Goal: Navigation & Orientation: Find specific page/section

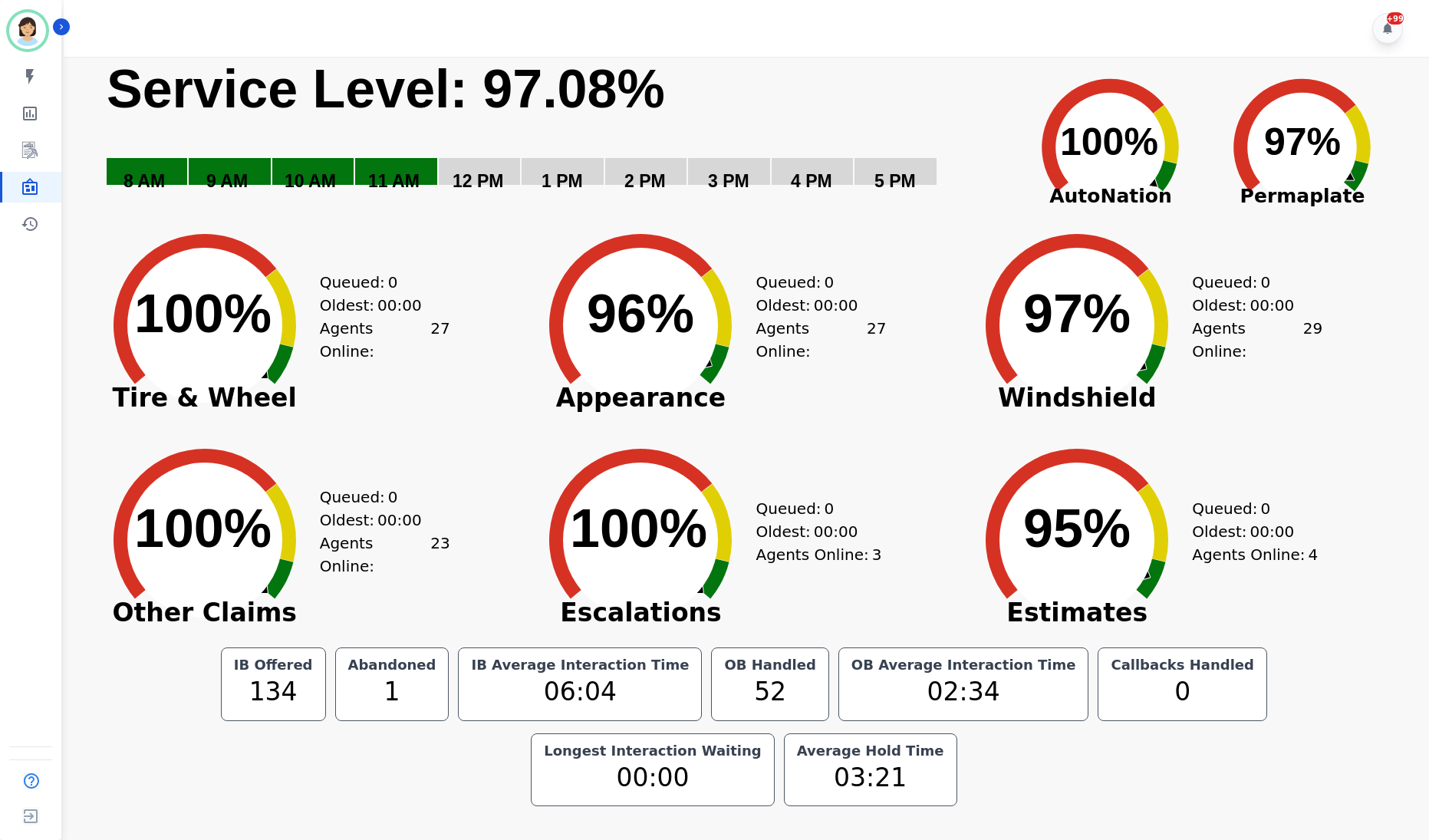
click at [185, 344] on text "100% ​ 100%" at bounding box center [202, 313] width 137 height 60
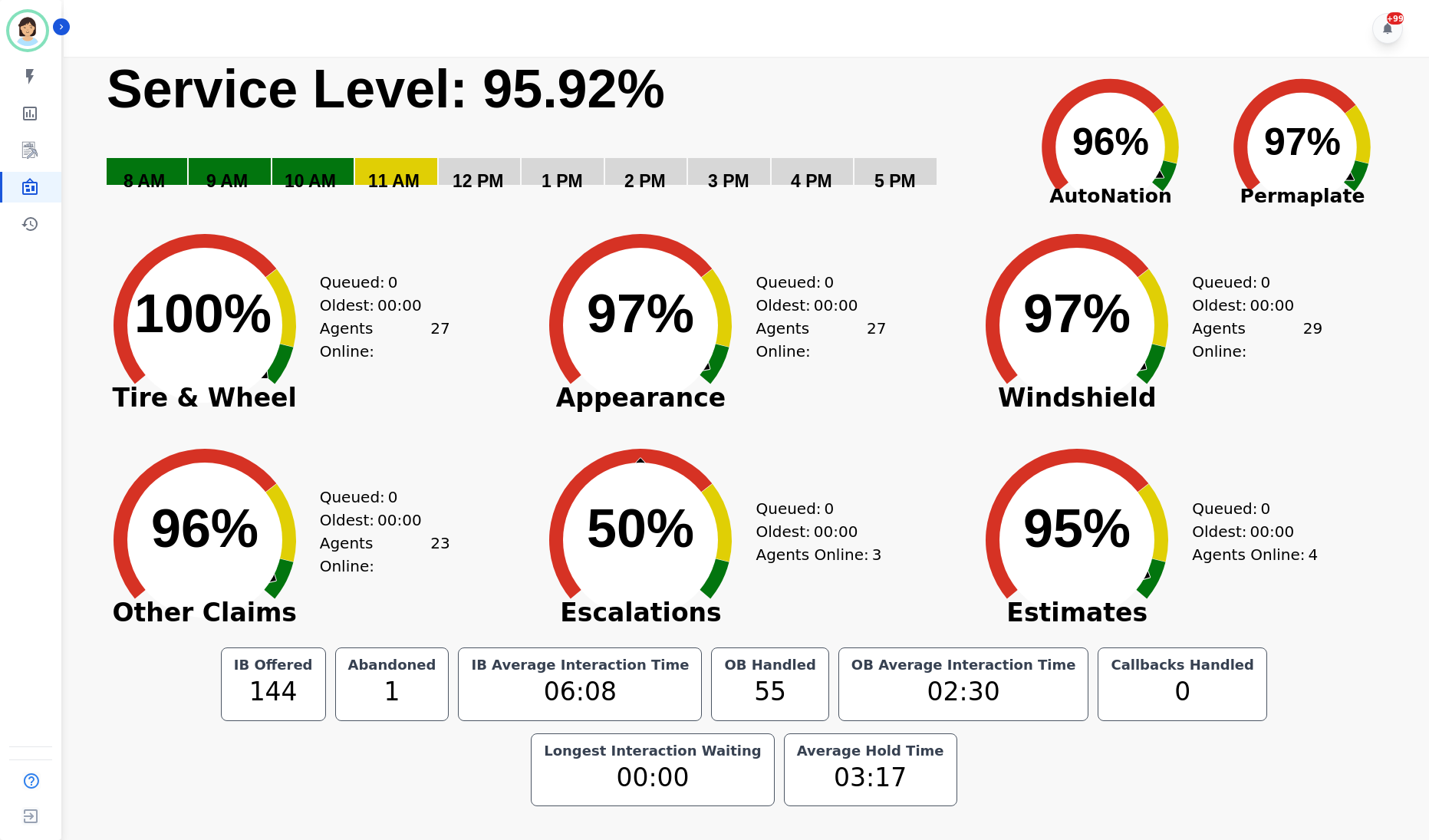
click at [173, 472] on circle at bounding box center [205, 540] width 155 height 155
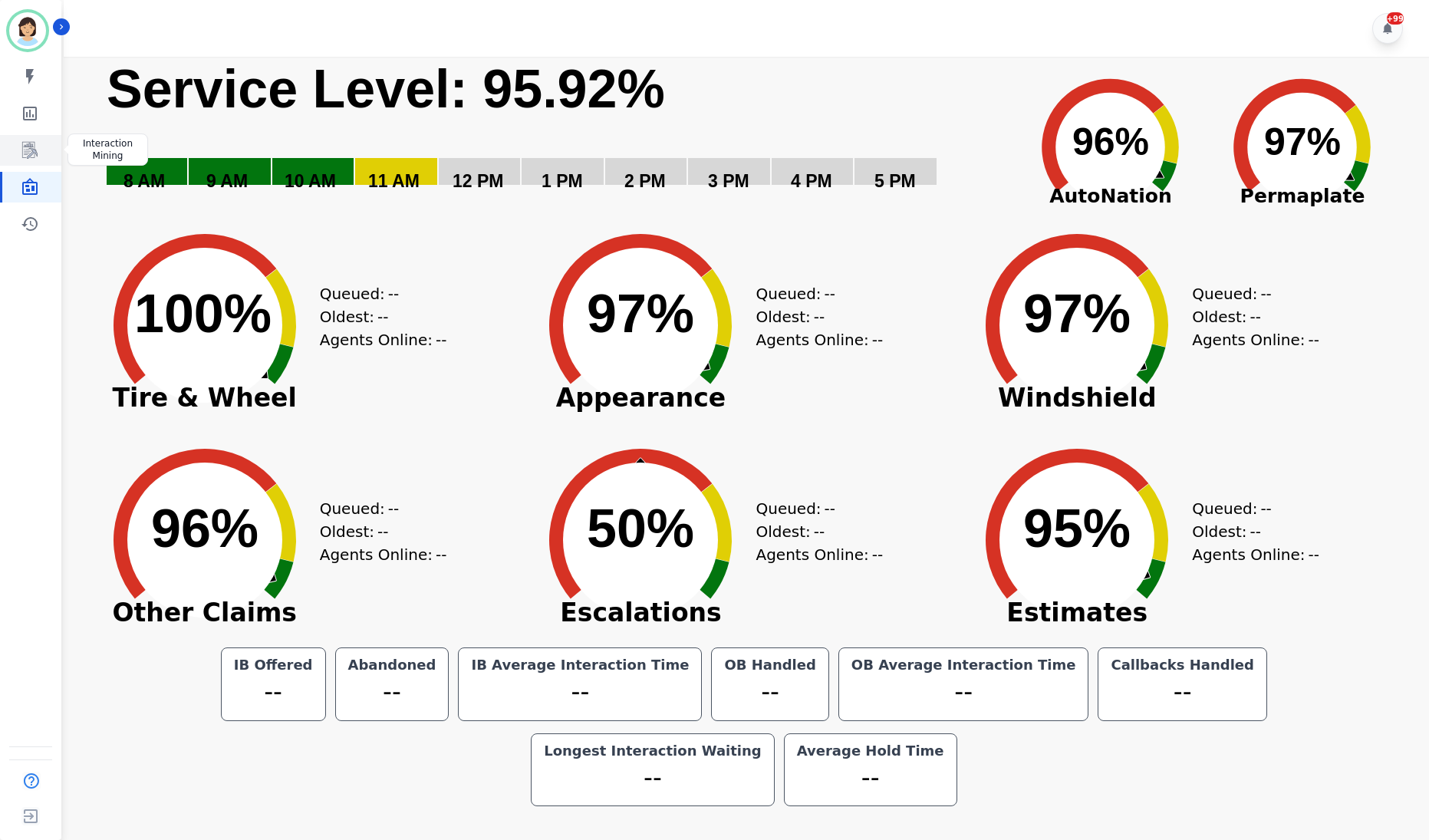
click at [12, 157] on link "Sidebar" at bounding box center [32, 150] width 59 height 31
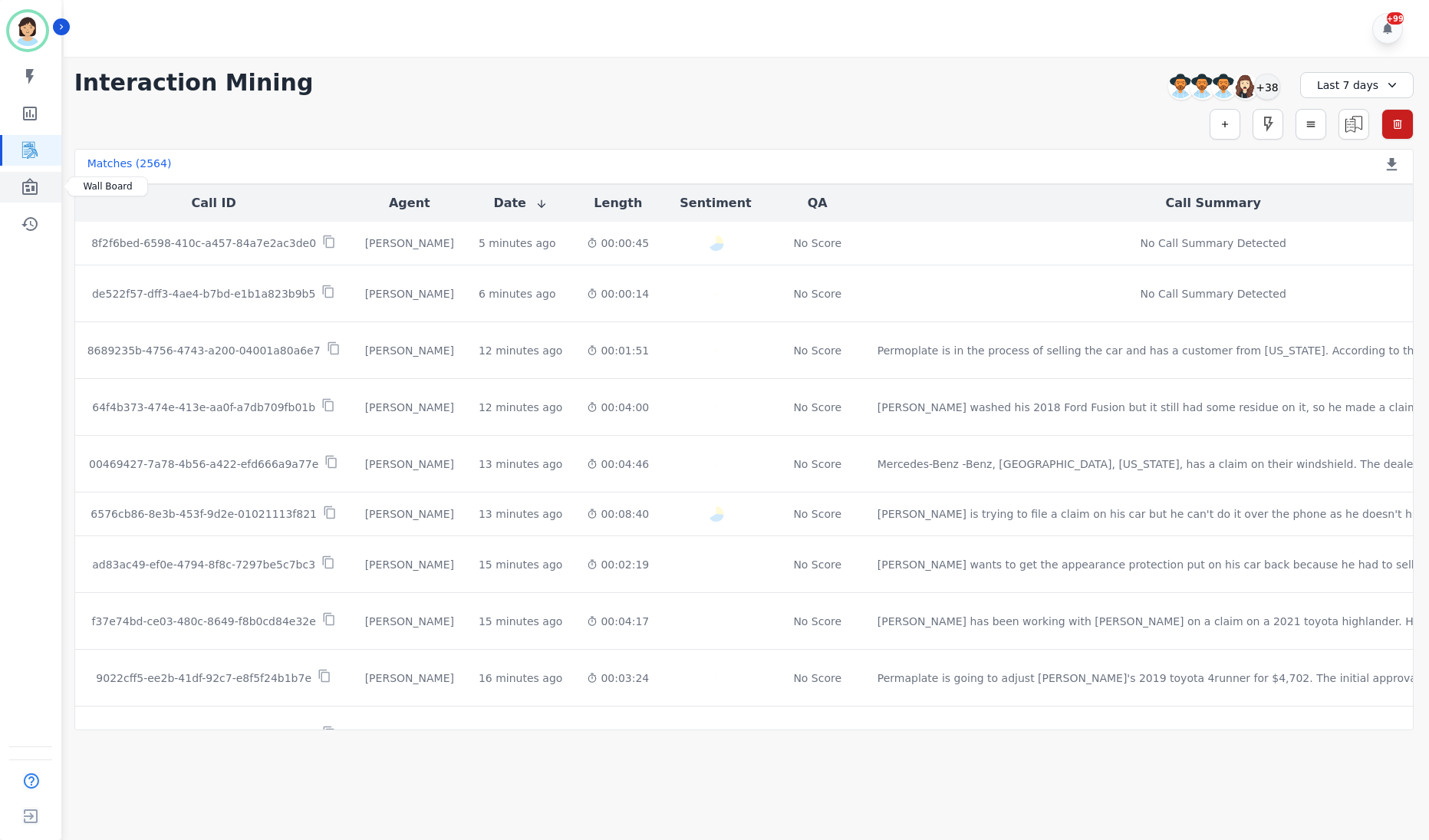
click at [26, 178] on icon "Sidebar" at bounding box center [30, 187] width 19 height 19
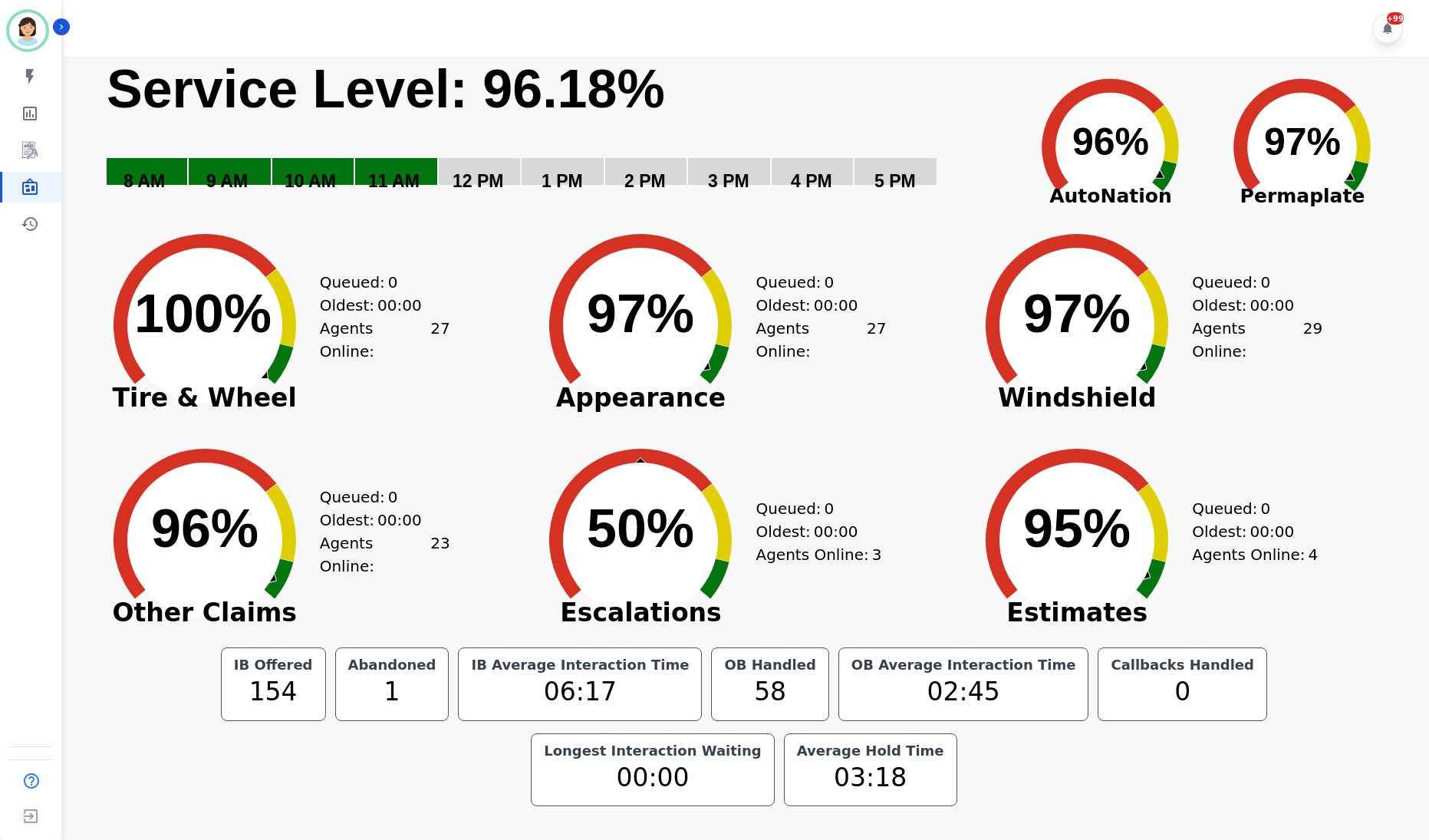
click at [258, 576] on circle at bounding box center [205, 540] width 155 height 155
click at [451, 430] on div "Created with Highcharts 10.3.3 96% ​ 96% Other Claims Queued: 0 Oldest: 00:00 A…" at bounding box center [308, 528] width 437 height 215
click at [285, 172] on text "10 AM" at bounding box center [310, 181] width 51 height 20
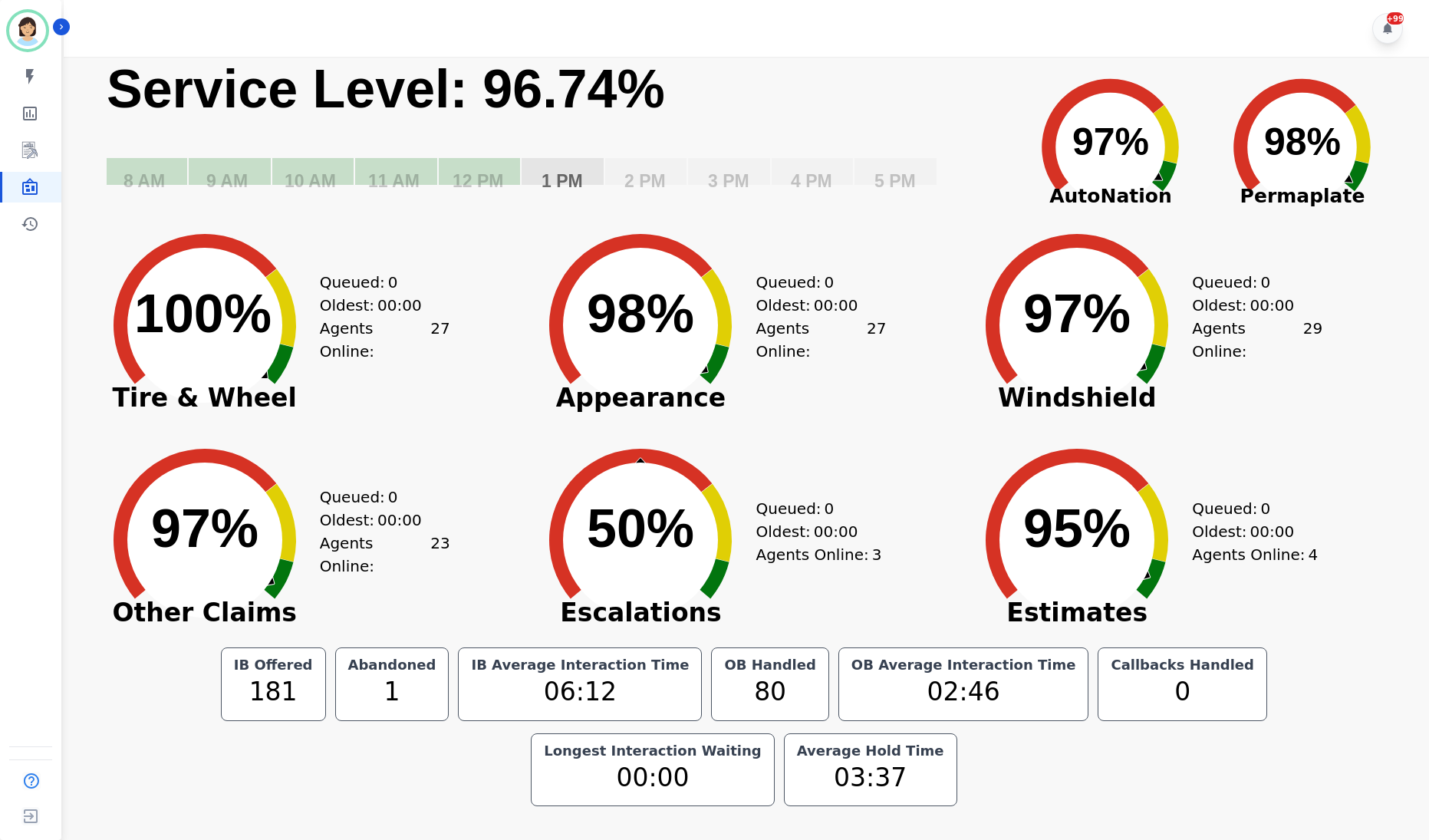
click at [481, 171] on text "12 PM" at bounding box center [477, 181] width 50 height 20
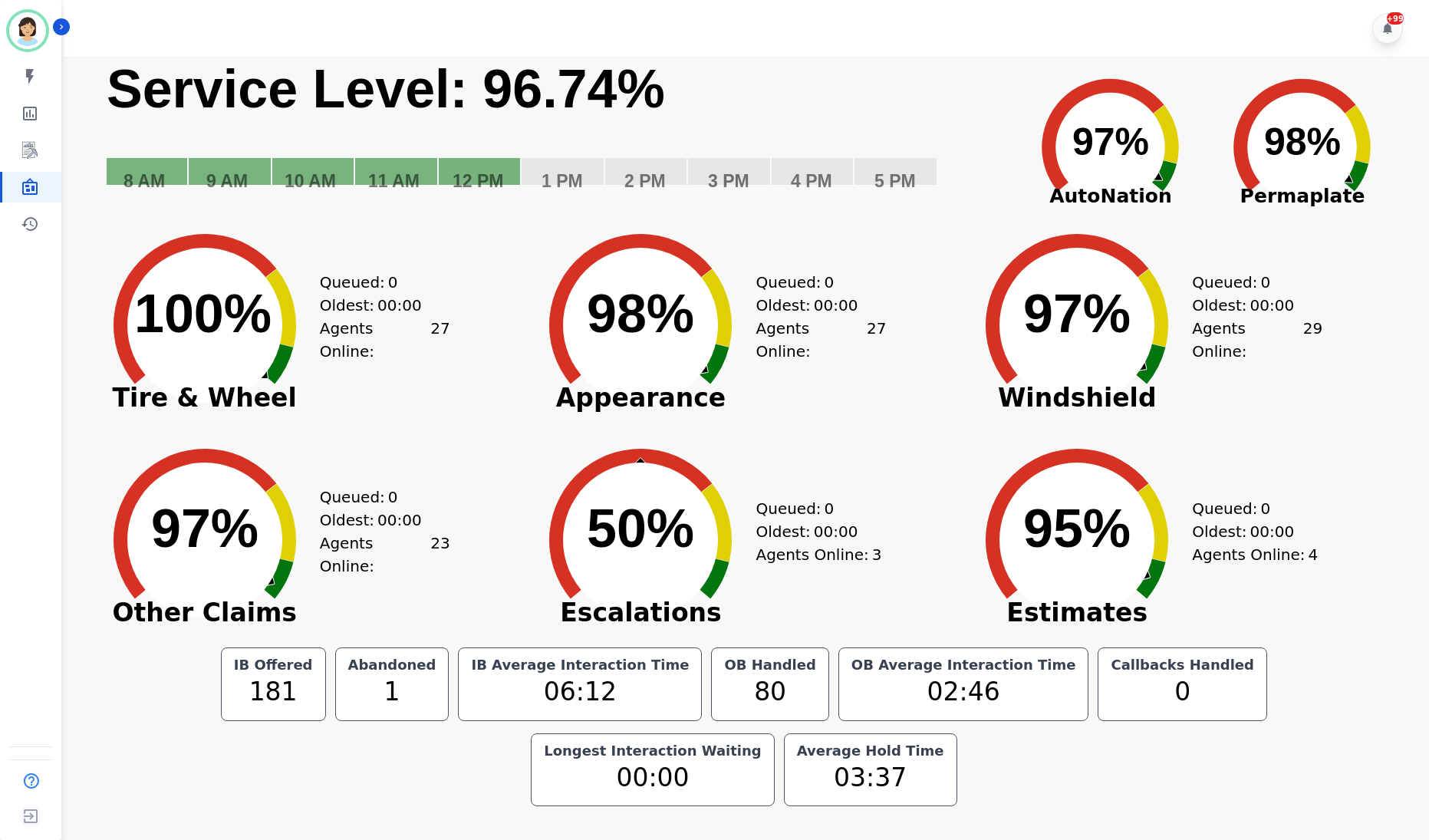
click at [509, 324] on div "Created with Highcharts 10.3.3 100% ​ 100% Tire & Wheel Queued: 0 Oldest: 00:00…" at bounding box center [308, 313] width 437 height 215
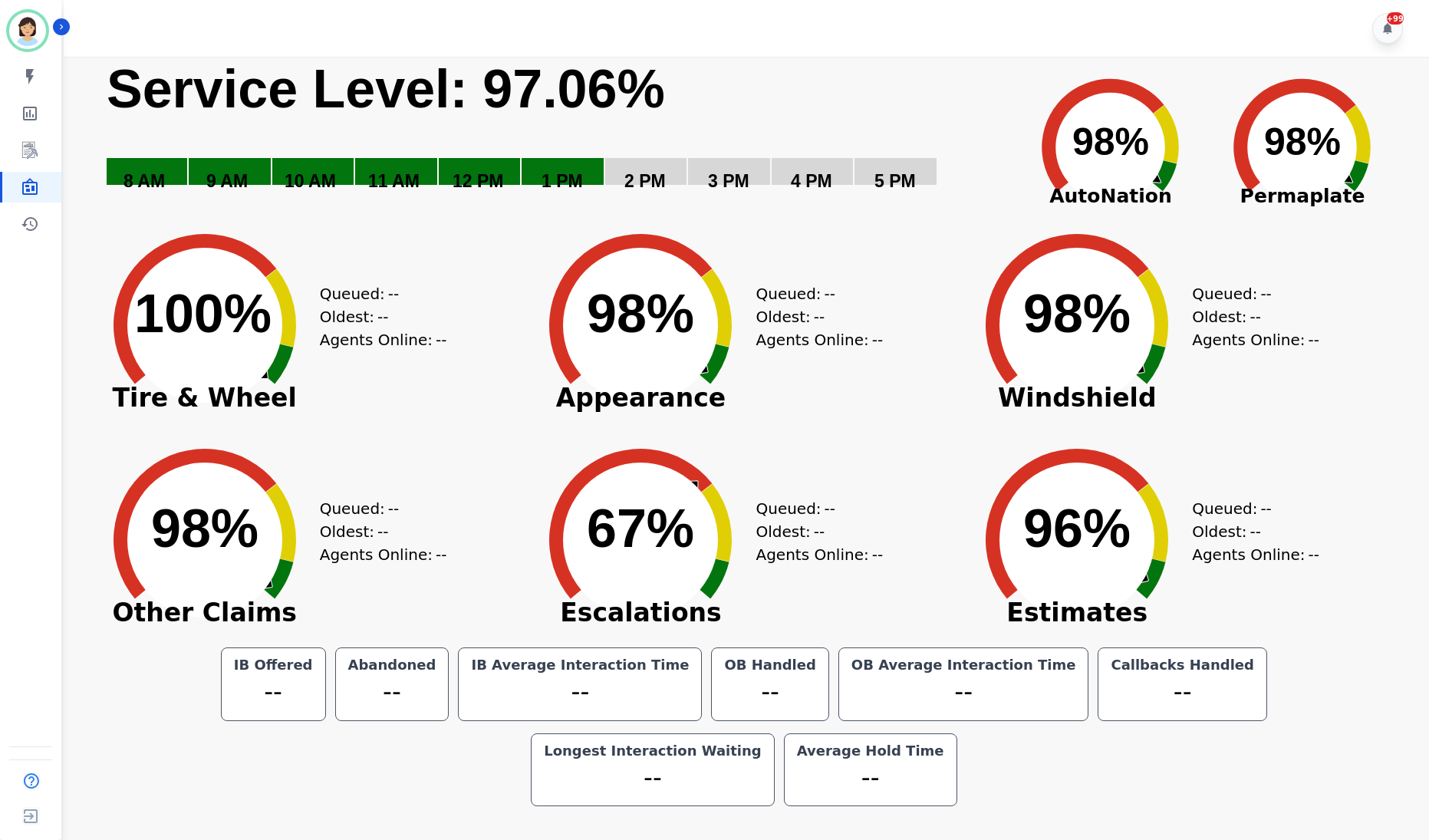
click at [320, 574] on div "Queued: -- Oldest: -- Agents Online: --" at bounding box center [385, 528] width 130 height 215
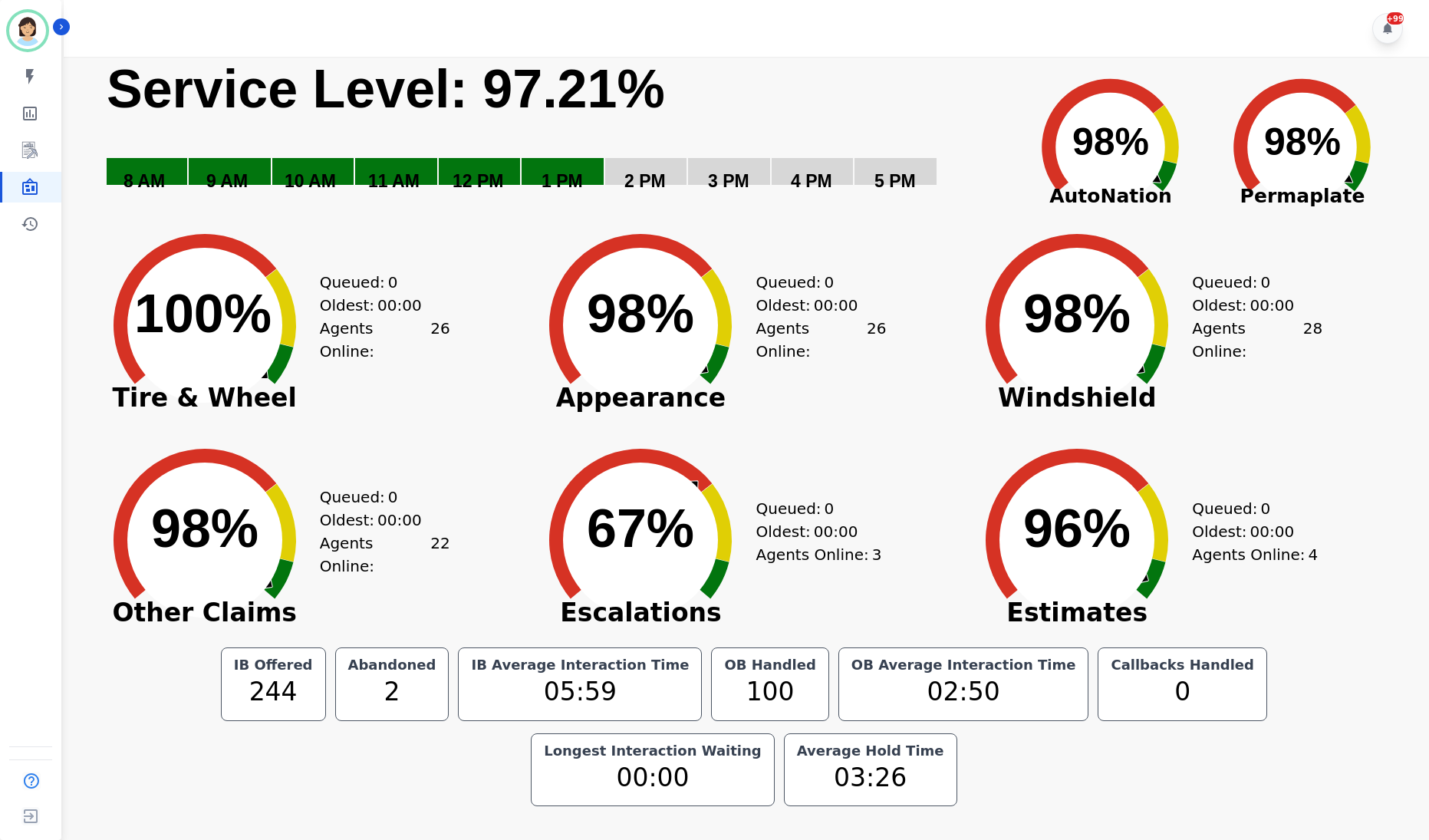
click at [345, 663] on div "Abandoned" at bounding box center [393, 665] width 95 height 16
